Goal: Transaction & Acquisition: Purchase product/service

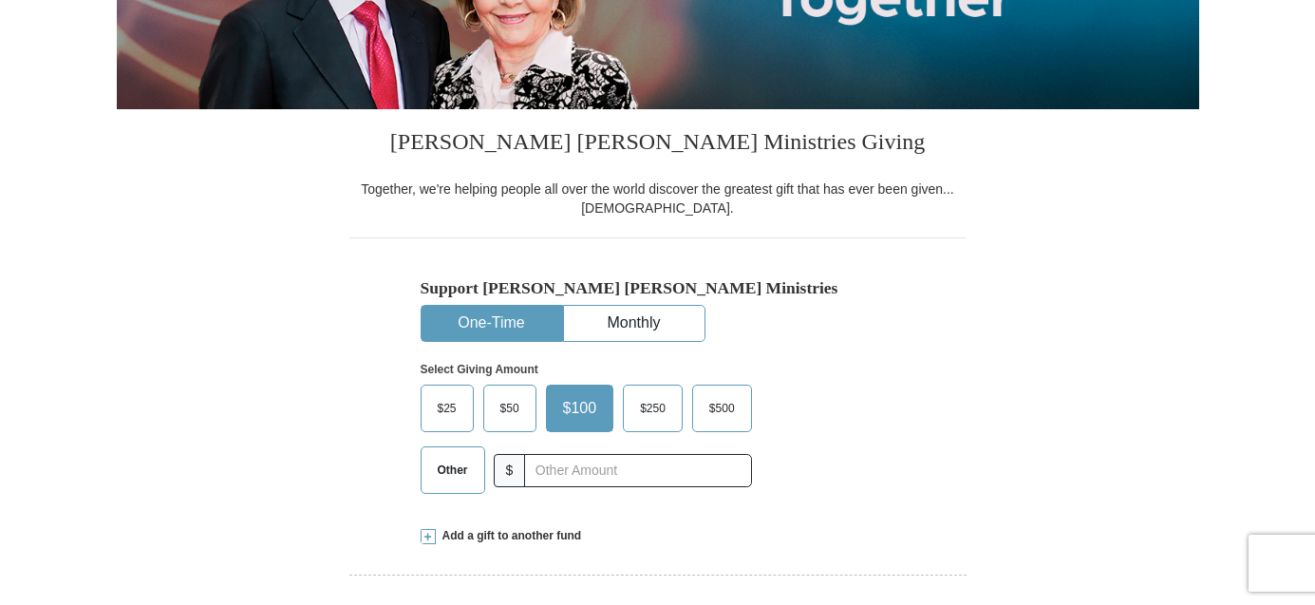
scroll to position [477, 0]
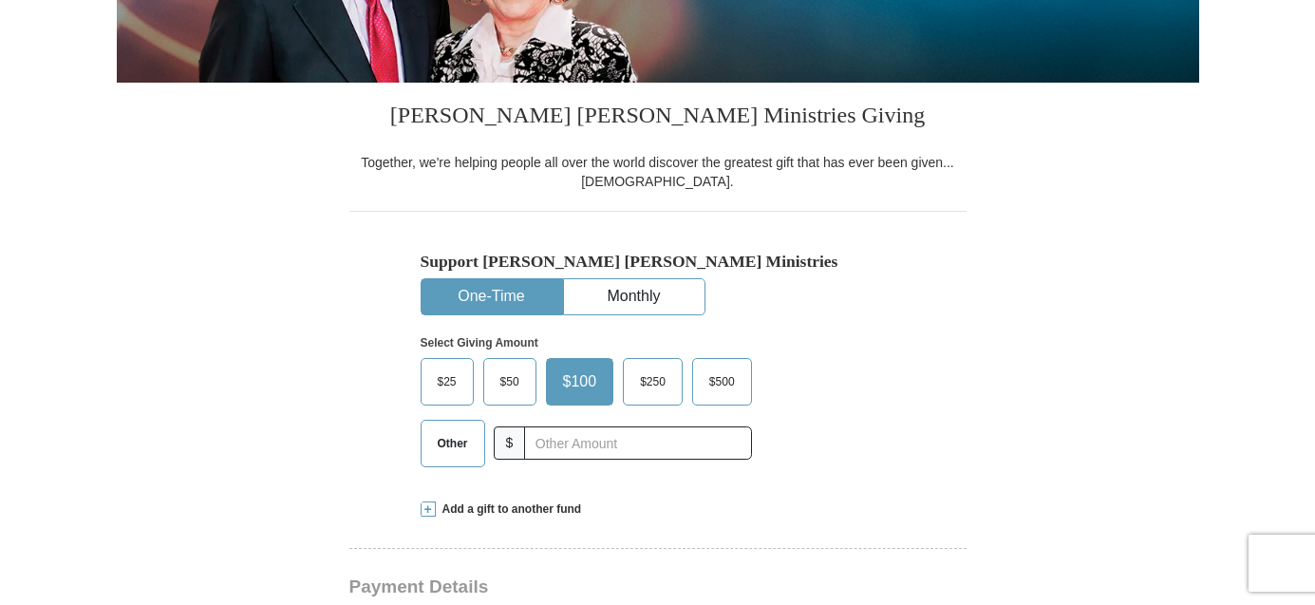
click at [510, 396] on span "$50" at bounding box center [510, 381] width 38 height 28
click at [0, 0] on input "$50" at bounding box center [0, 0] width 0 height 0
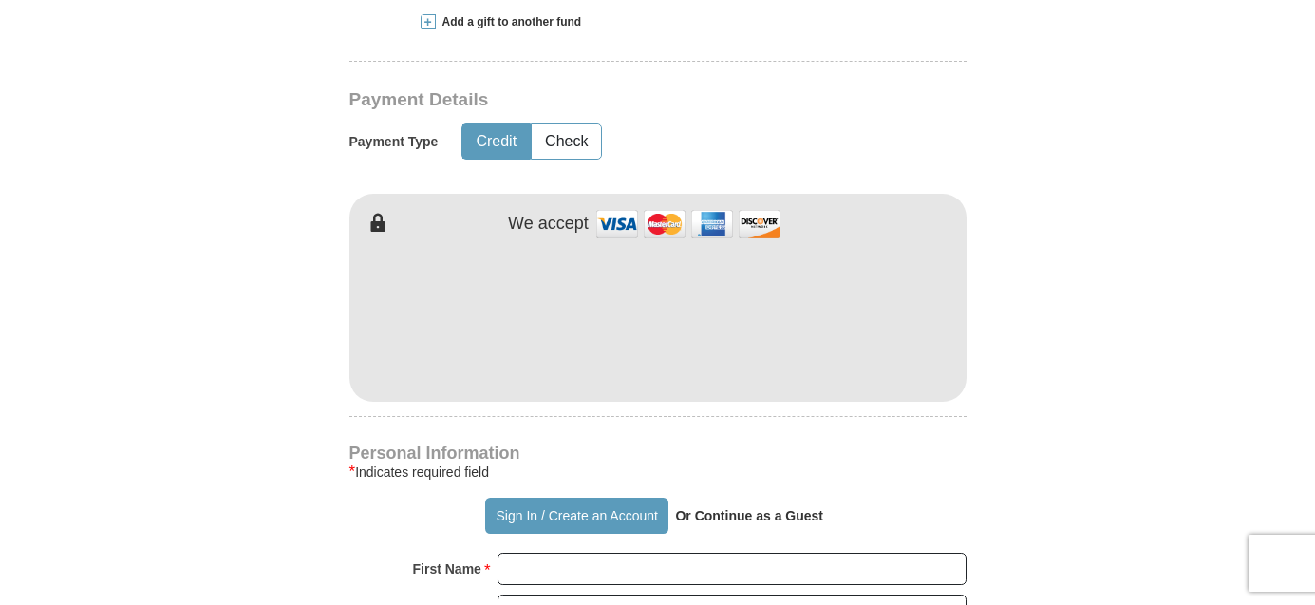
scroll to position [980, 0]
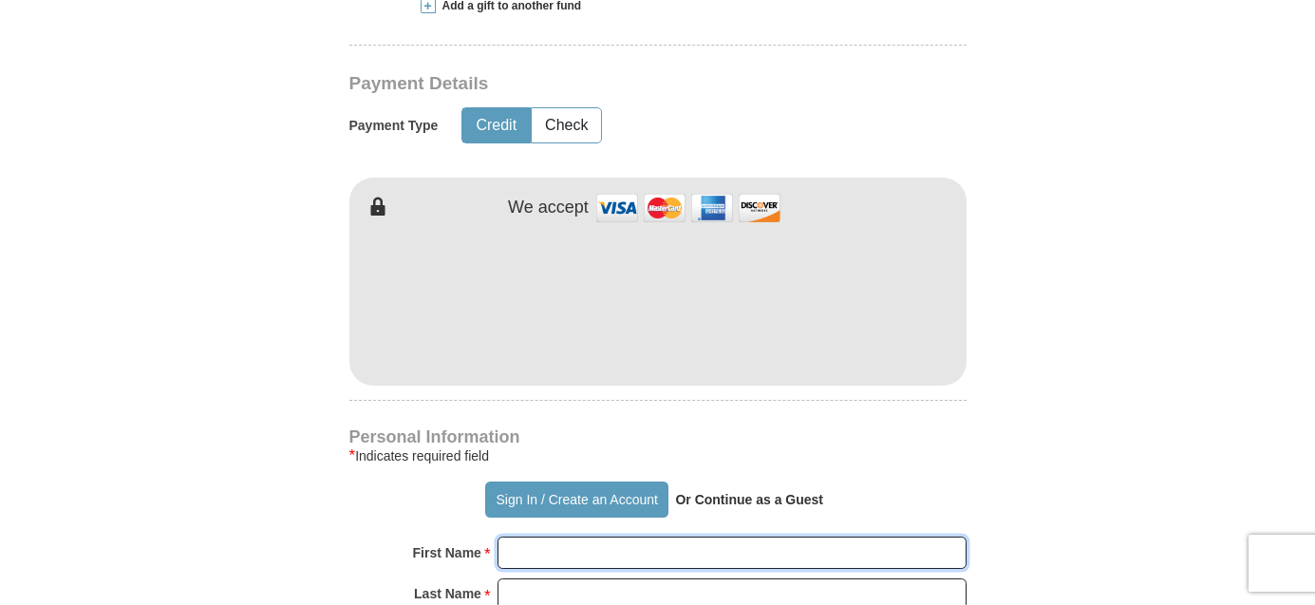
type input "[PERSON_NAME]"
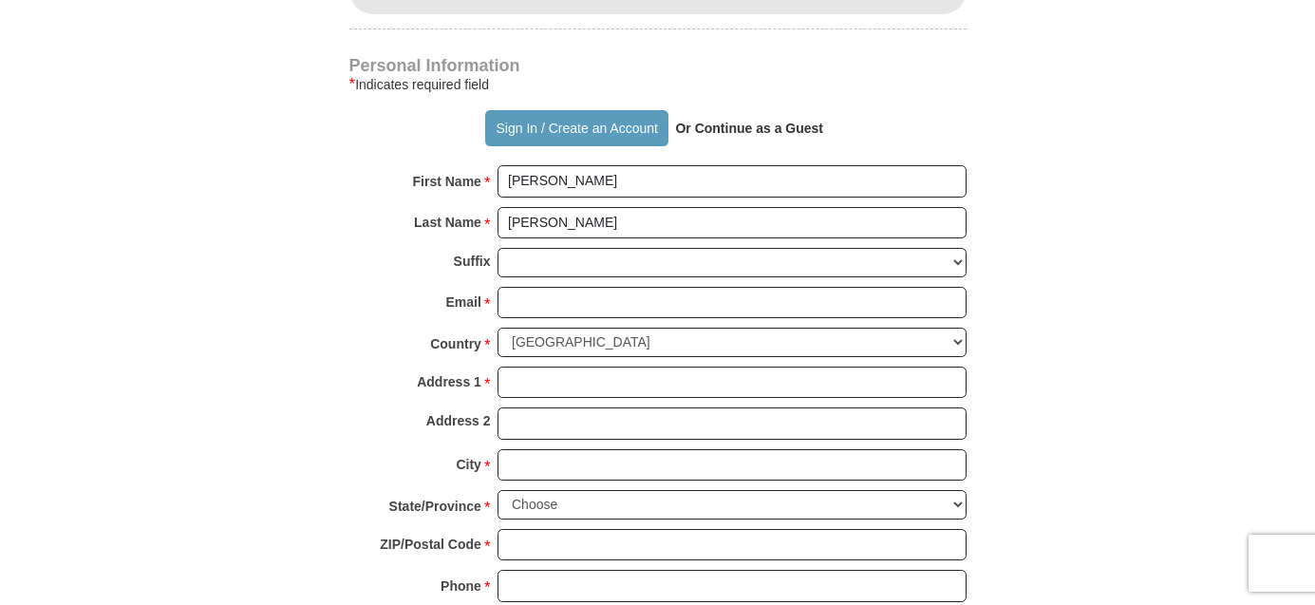
scroll to position [1357, 0]
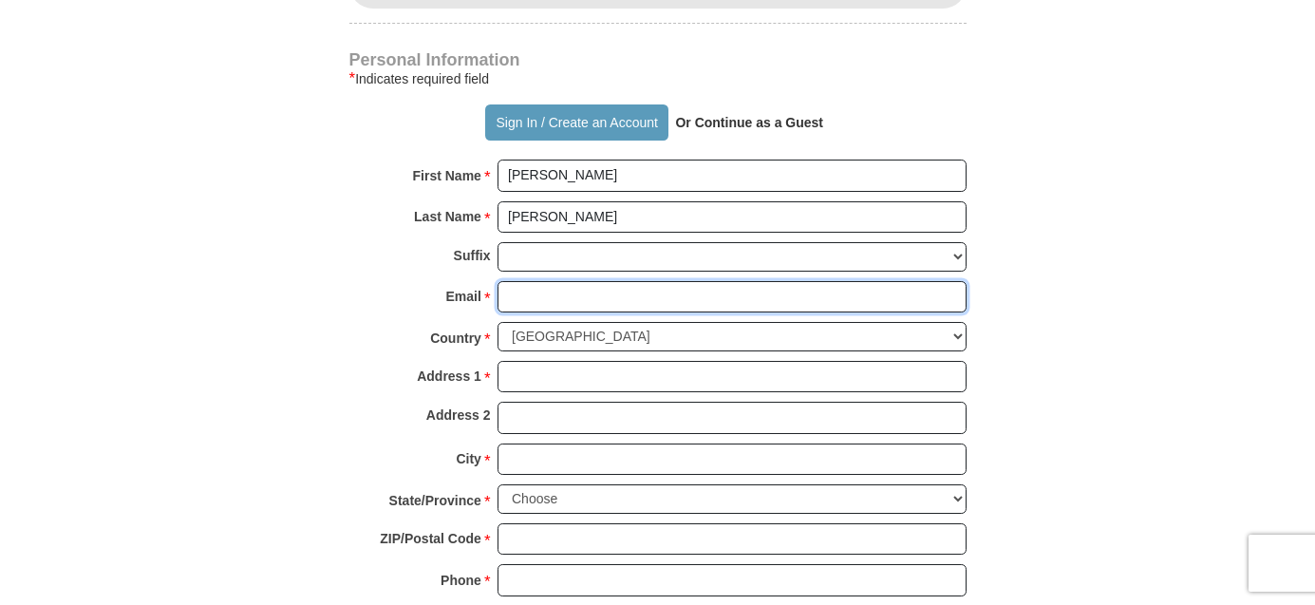
click at [516, 313] on input "Email *" at bounding box center [731, 297] width 469 height 32
type input "[EMAIL_ADDRESS][DOMAIN_NAME]"
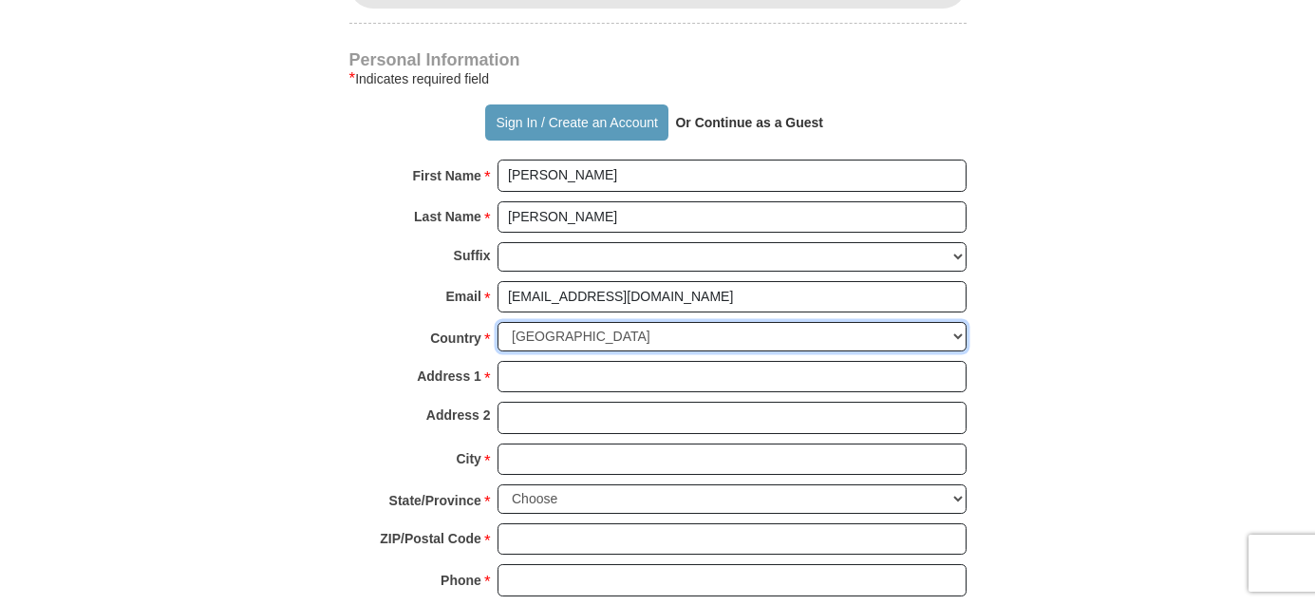
select select "AU"
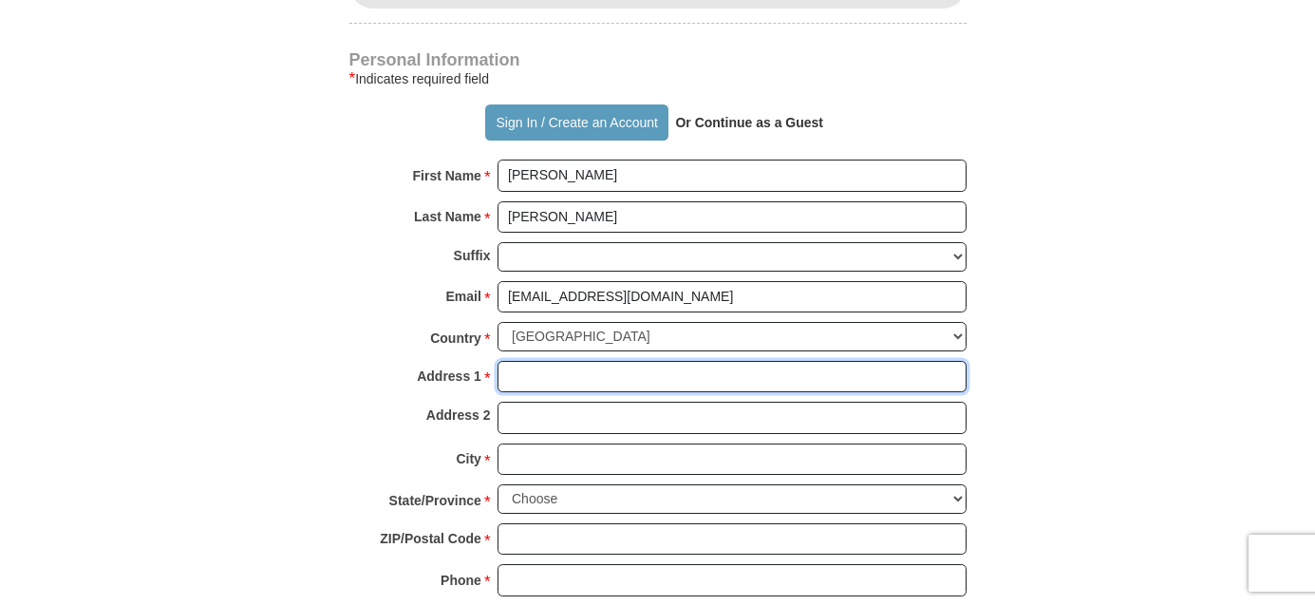
type input "[STREET_ADDRESS][PERSON_NAME]"
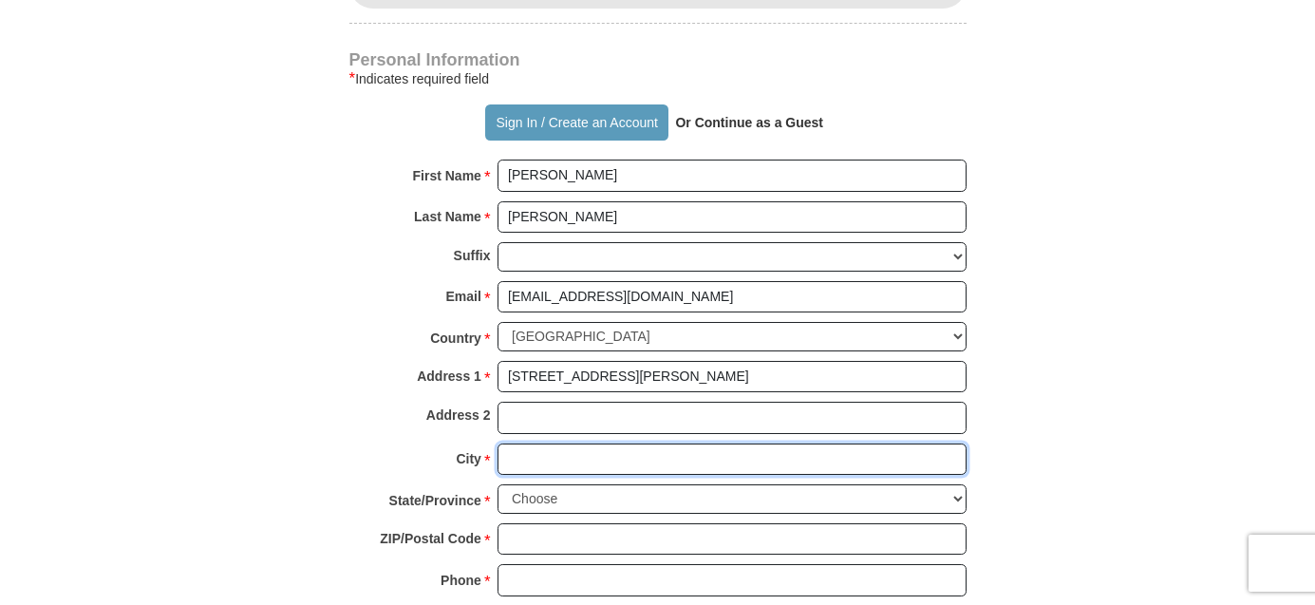
type input "[GEOGRAPHIC_DATA]"
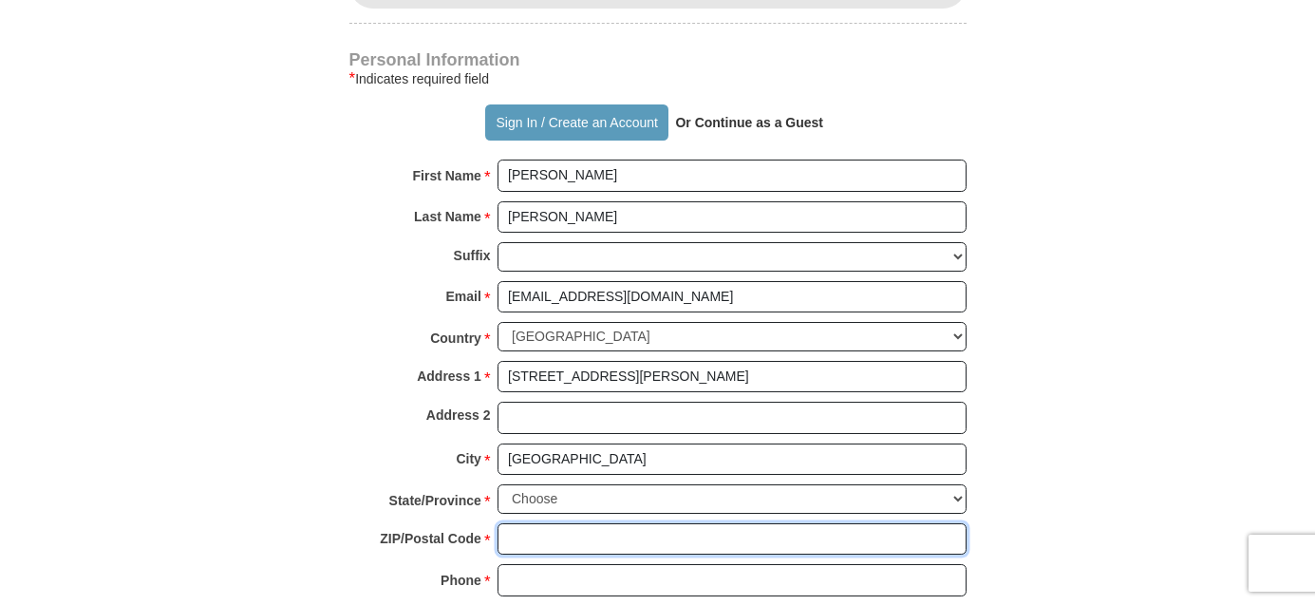
type input "2763"
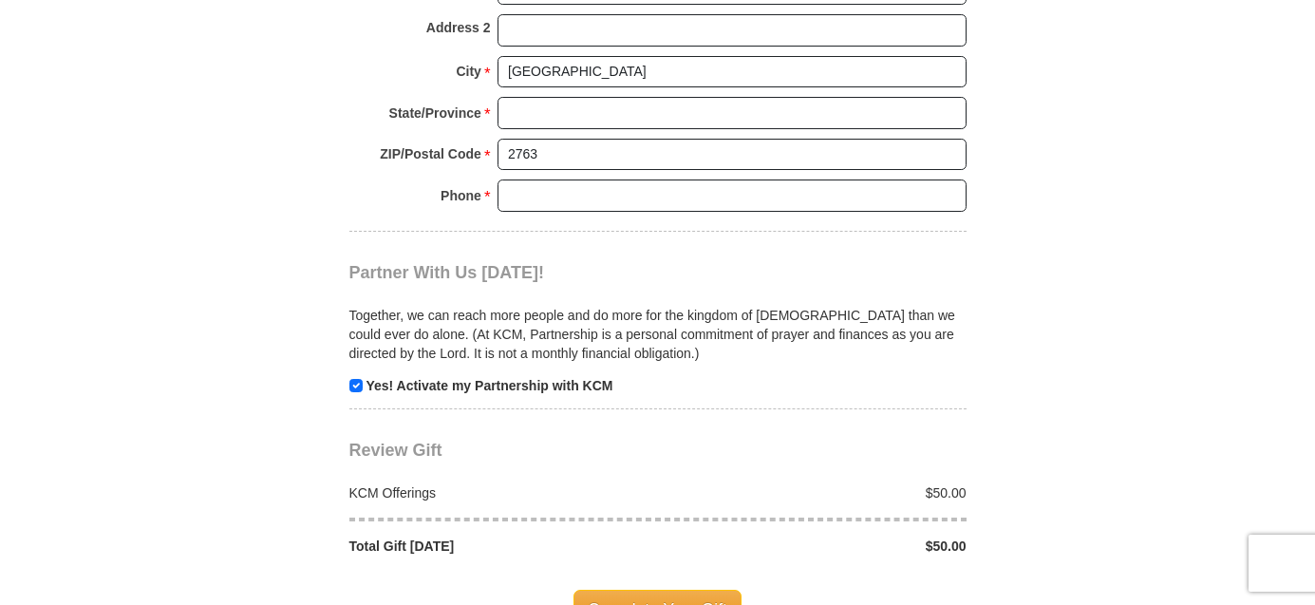
scroll to position [1767, 0]
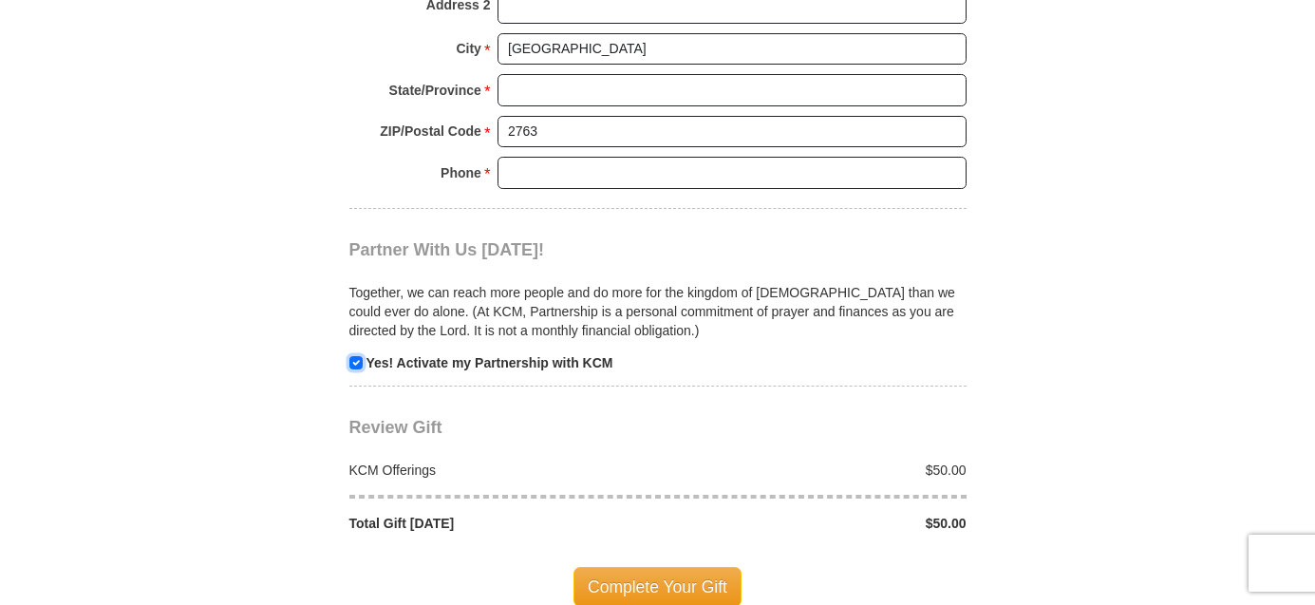
click at [355, 369] on input "checkbox" at bounding box center [355, 362] width 13 height 13
checkbox input "false"
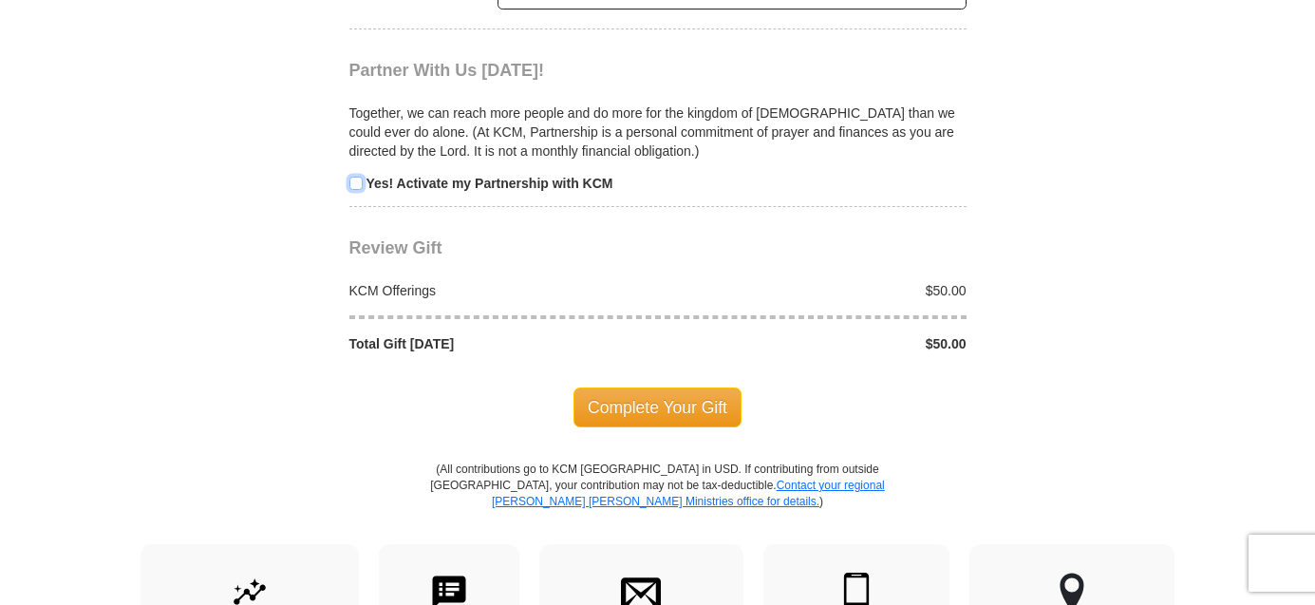
scroll to position [1943, 0]
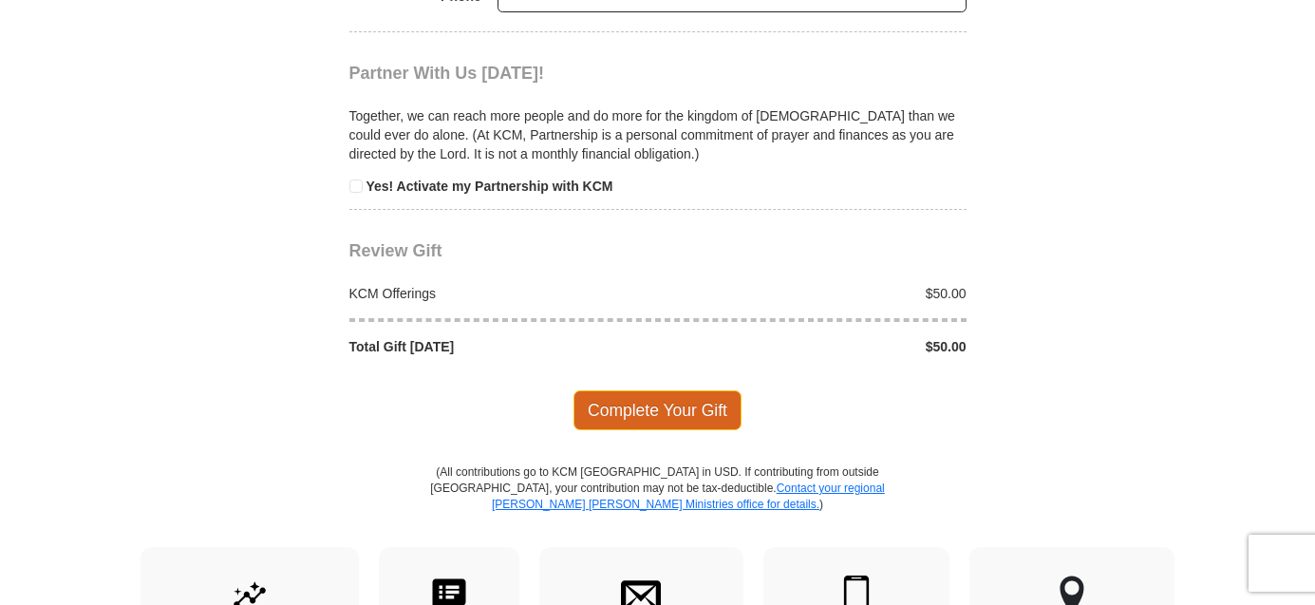
click at [664, 430] on span "Complete Your Gift" at bounding box center [657, 410] width 168 height 40
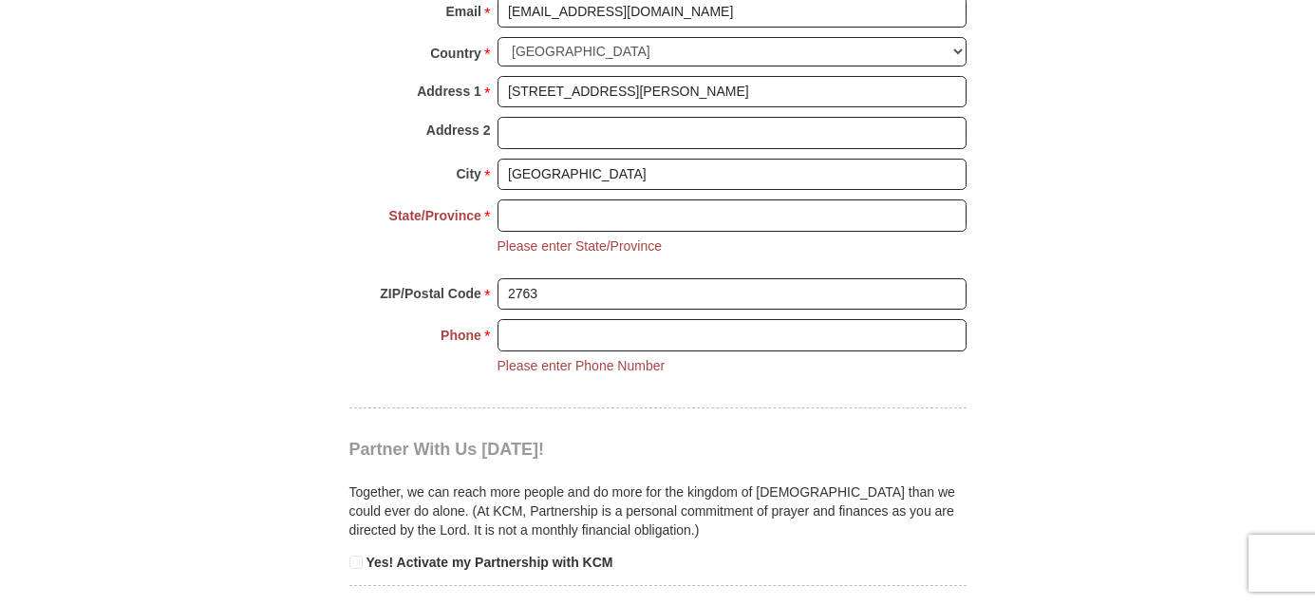
scroll to position [1644, 0]
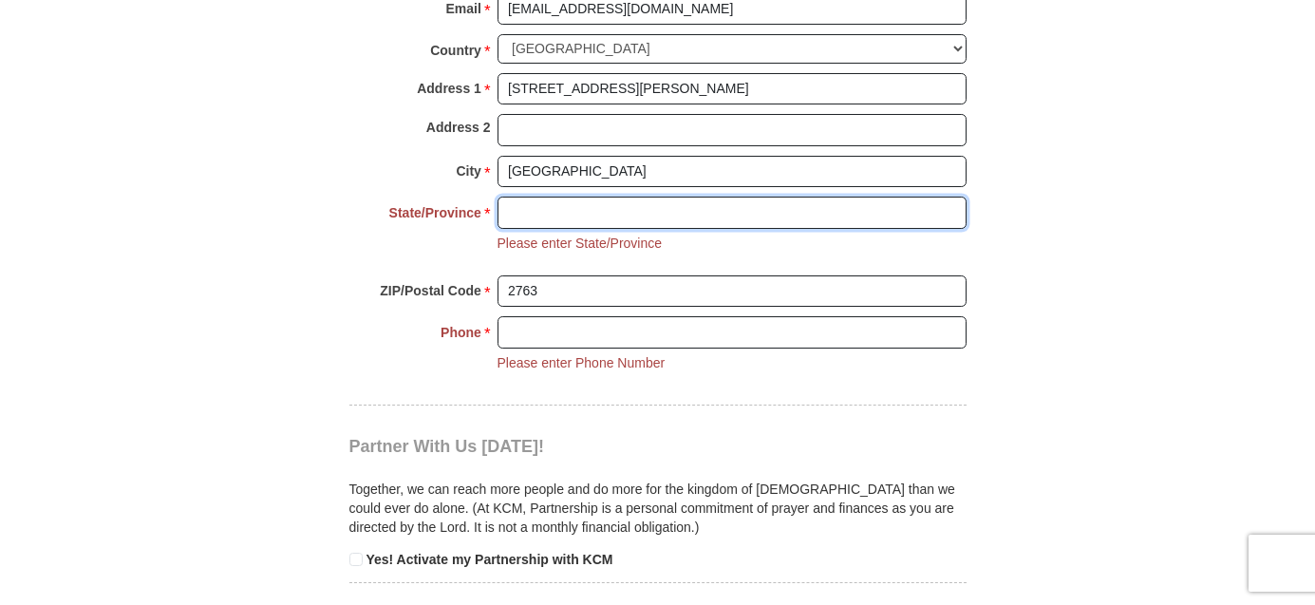
click at [512, 229] on input "State/Province *" at bounding box center [731, 213] width 469 height 32
type input "[GEOGRAPHIC_DATA]"
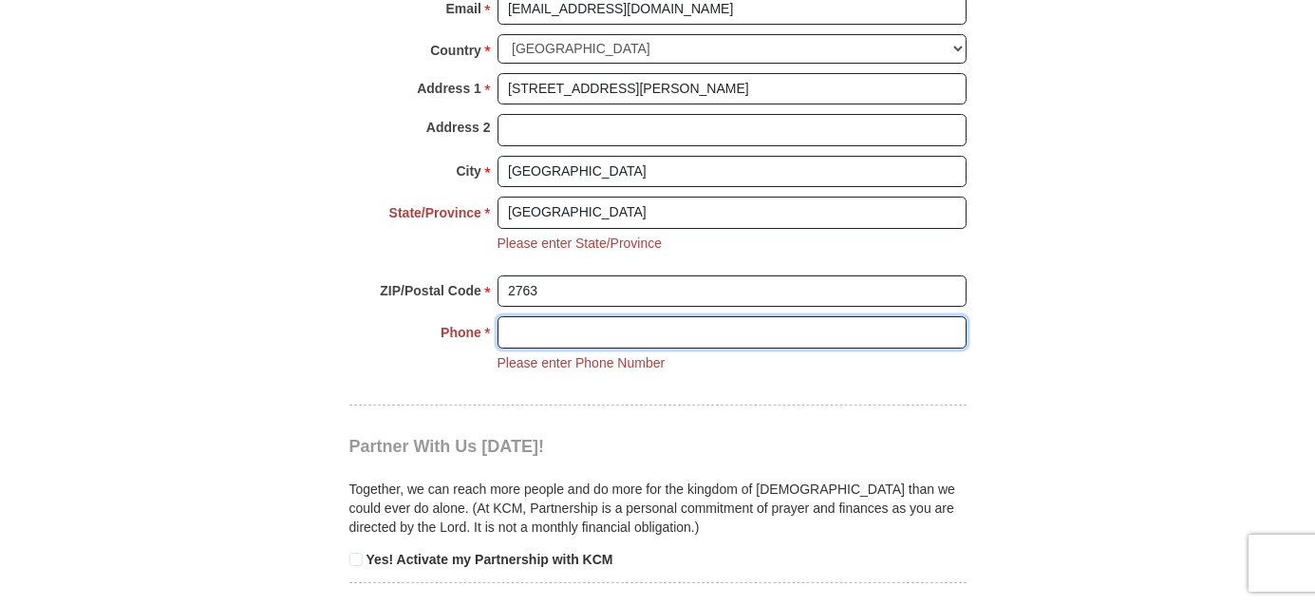
click at [506, 348] on input "Phone * *" at bounding box center [731, 332] width 469 height 32
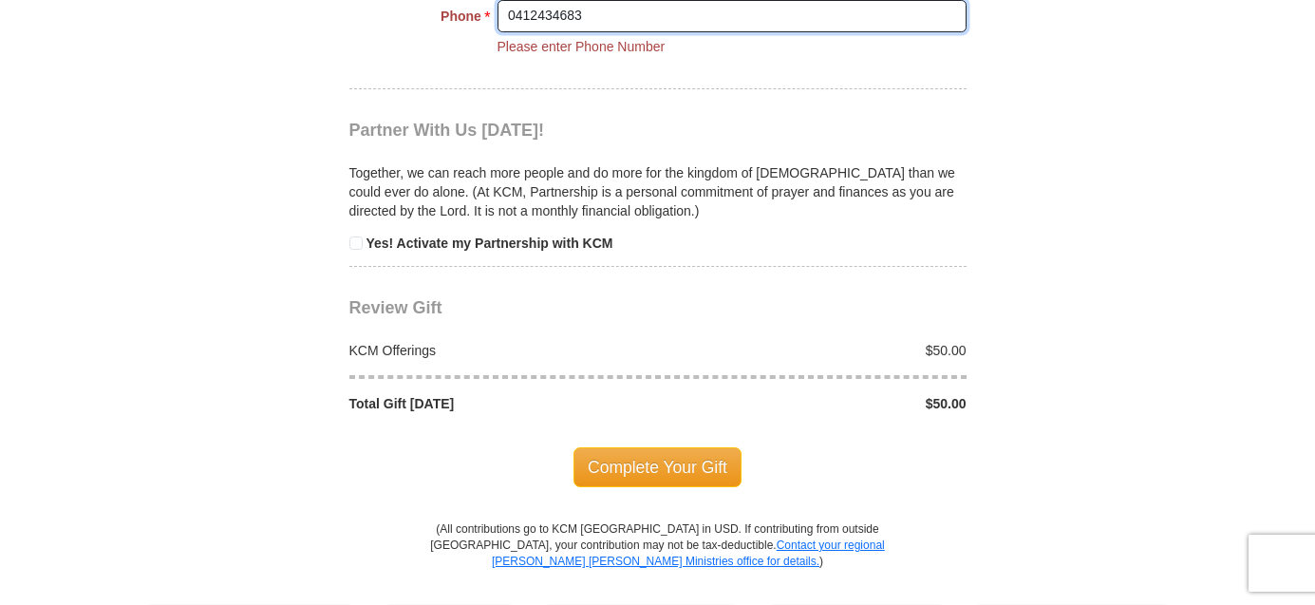
scroll to position [1959, 0]
type input "0412434683"
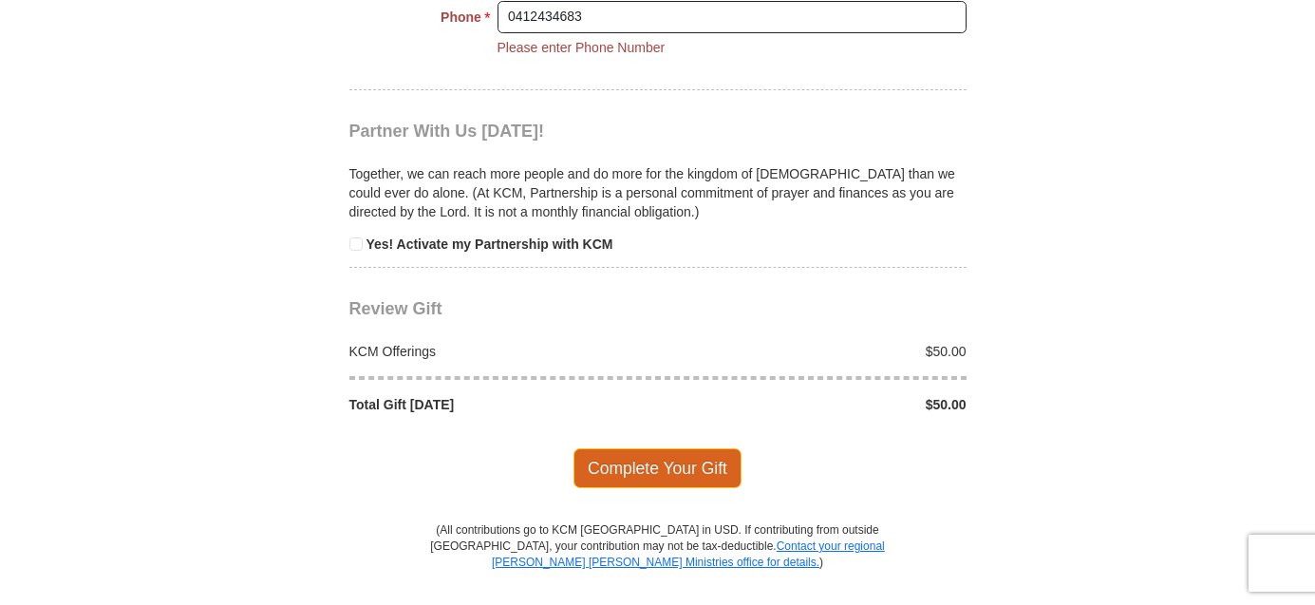
click at [678, 488] on span "Complete Your Gift" at bounding box center [657, 468] width 168 height 40
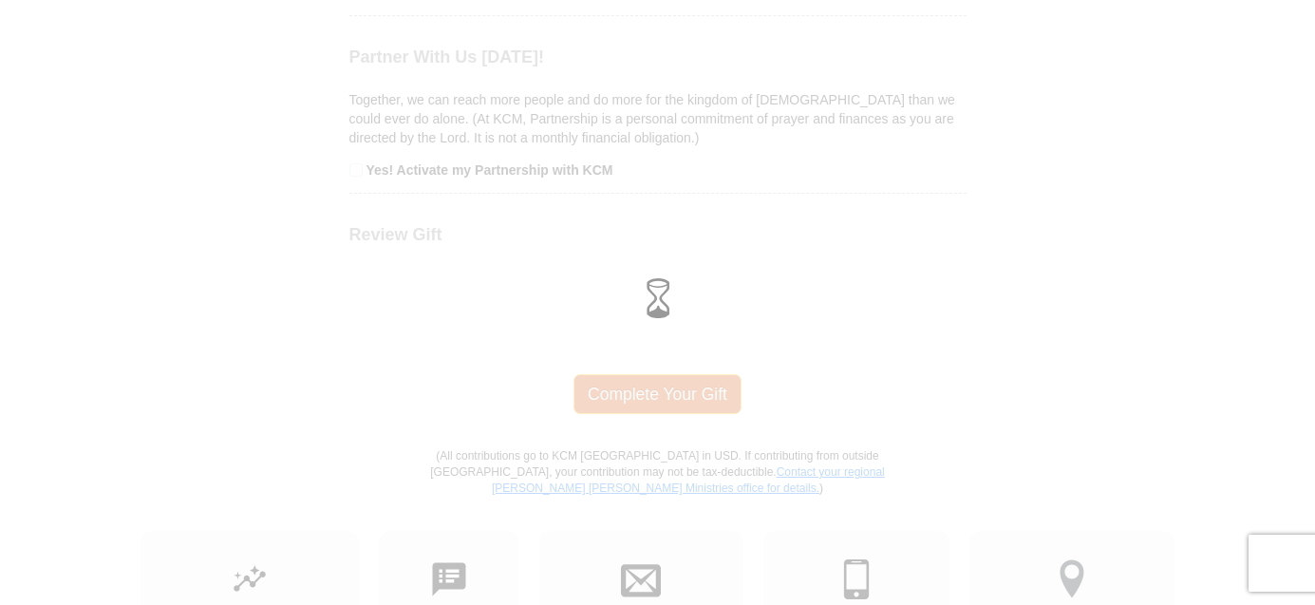
scroll to position [1922, 0]
